Goal: Task Accomplishment & Management: Complete application form

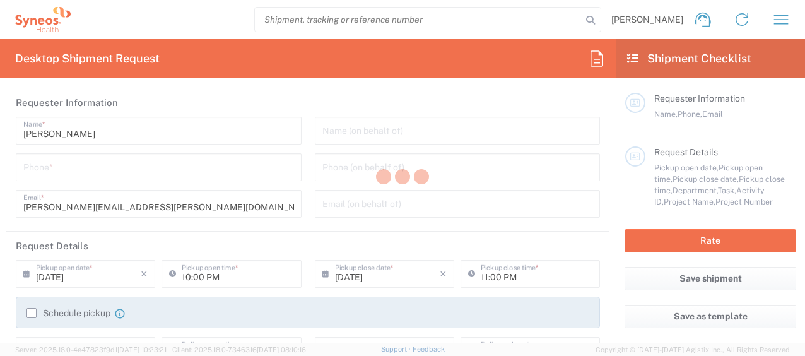
type input "8350"
type input "[GEOGRAPHIC_DATA]"
type input "Syneos Health Egypt, LLC"
